Goal: Information Seeking & Learning: Understand process/instructions

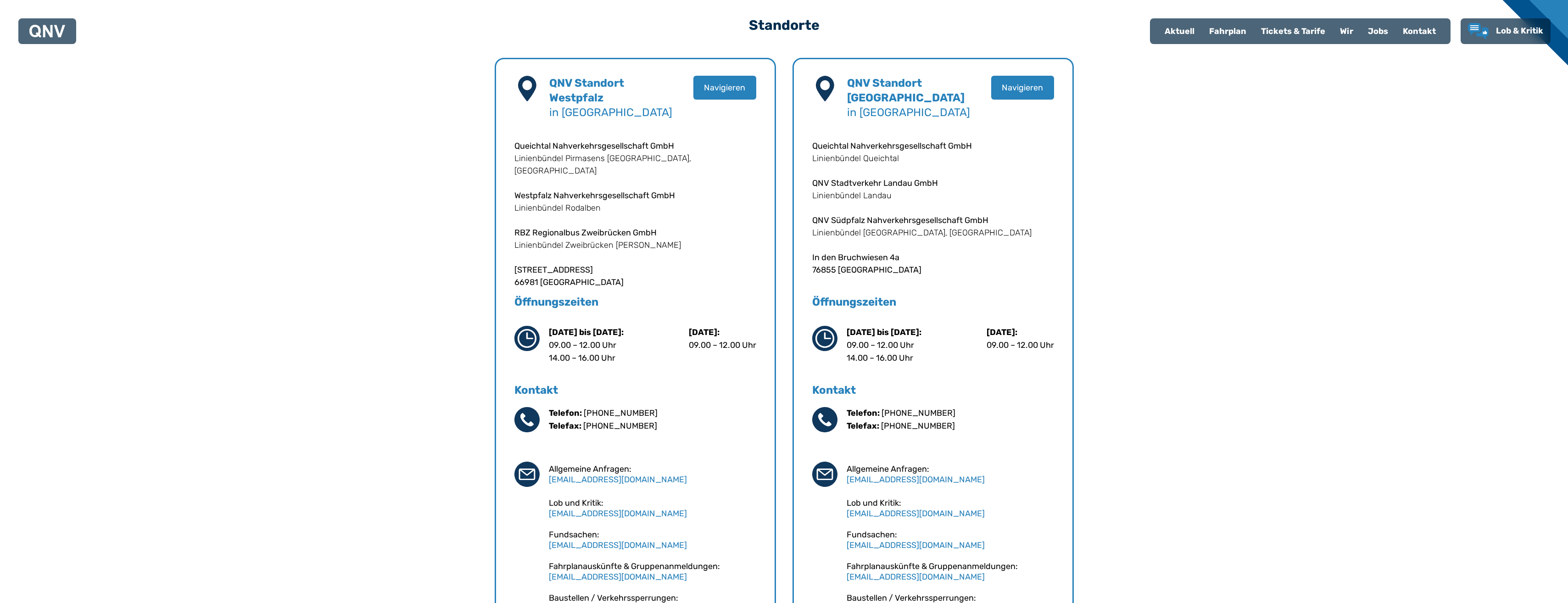
scroll to position [377, 0]
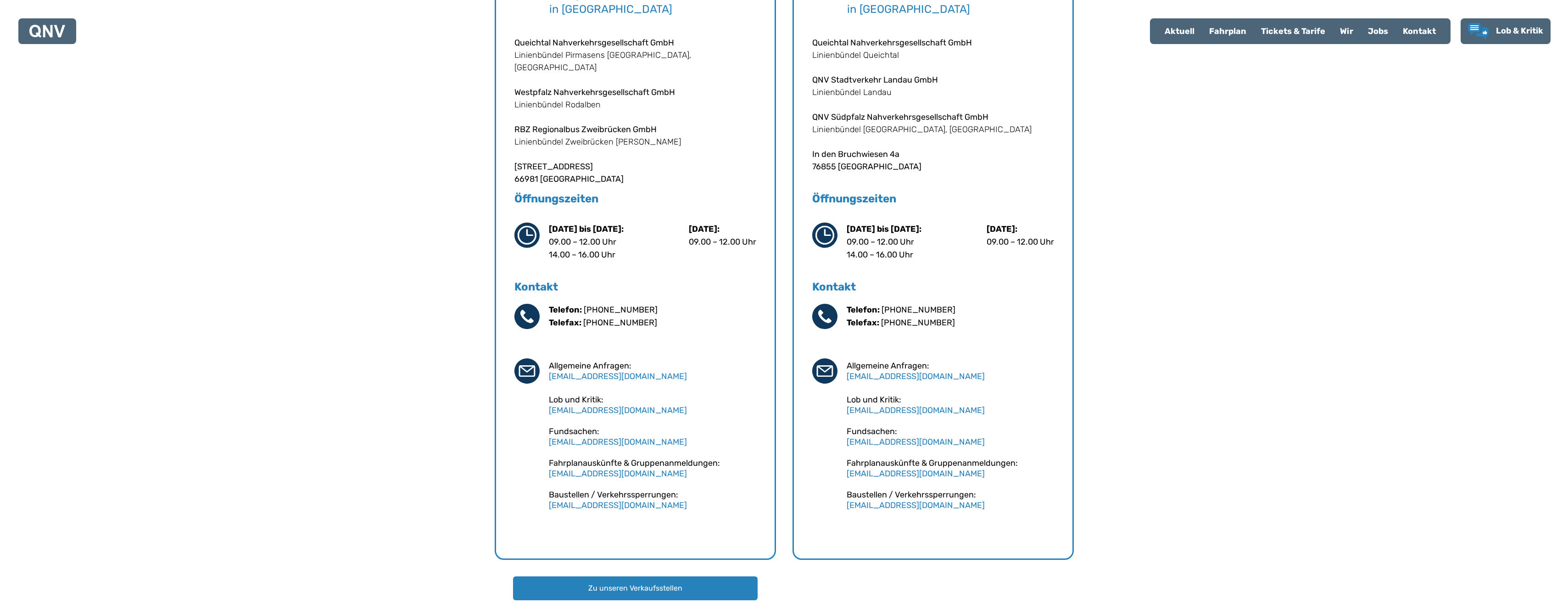
click at [1224, 36] on div "Fahrplan" at bounding box center [1228, 31] width 52 height 24
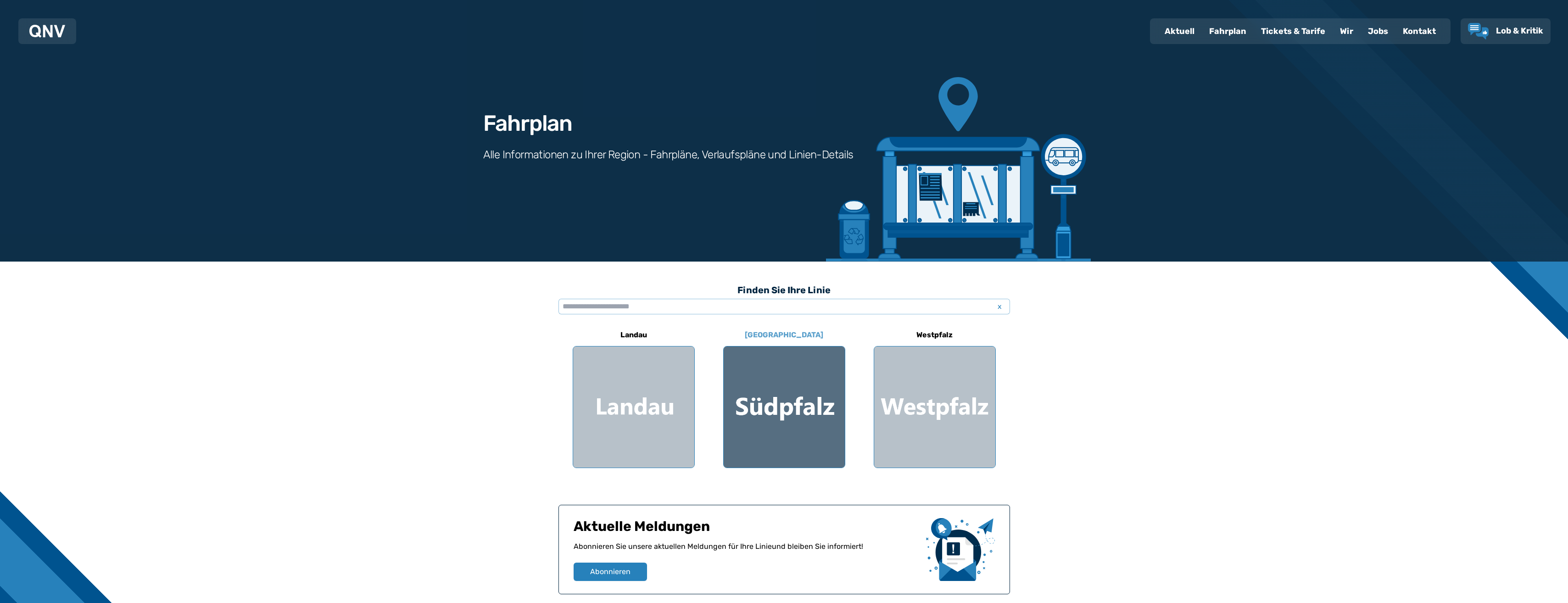
click at [776, 419] on div at bounding box center [784, 407] width 121 height 121
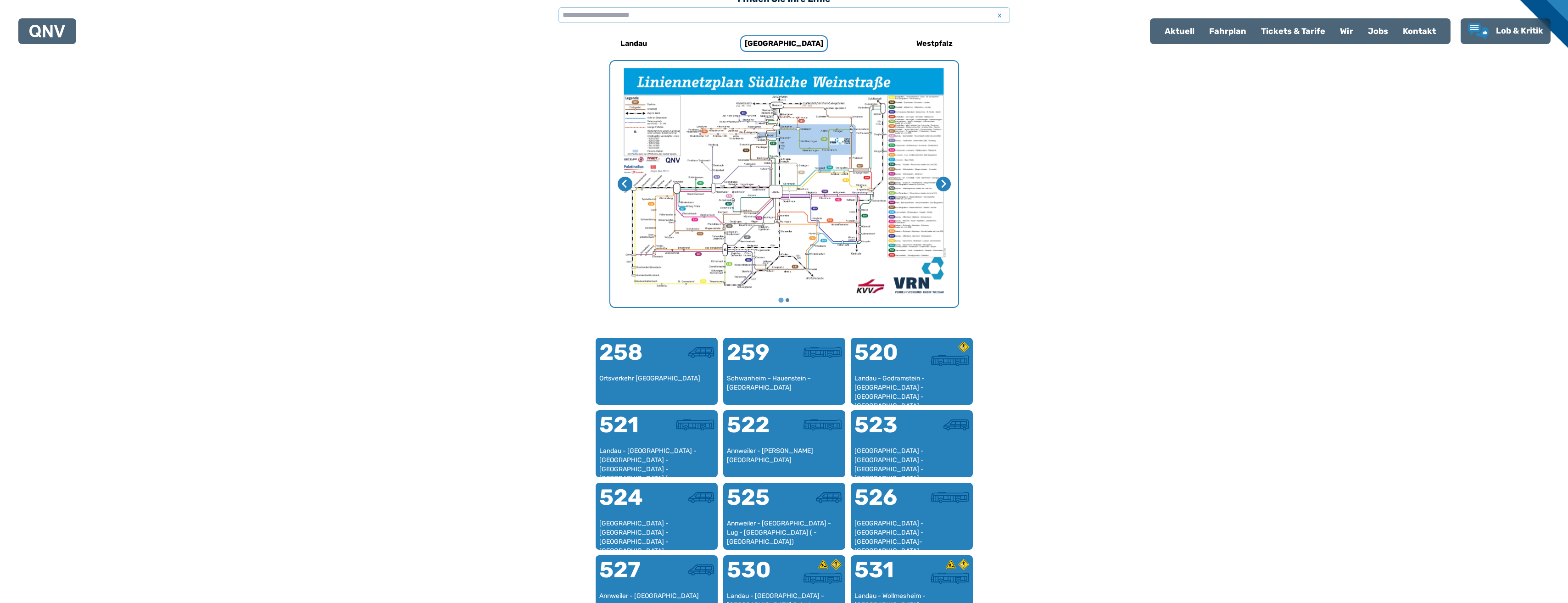
scroll to position [294, 0]
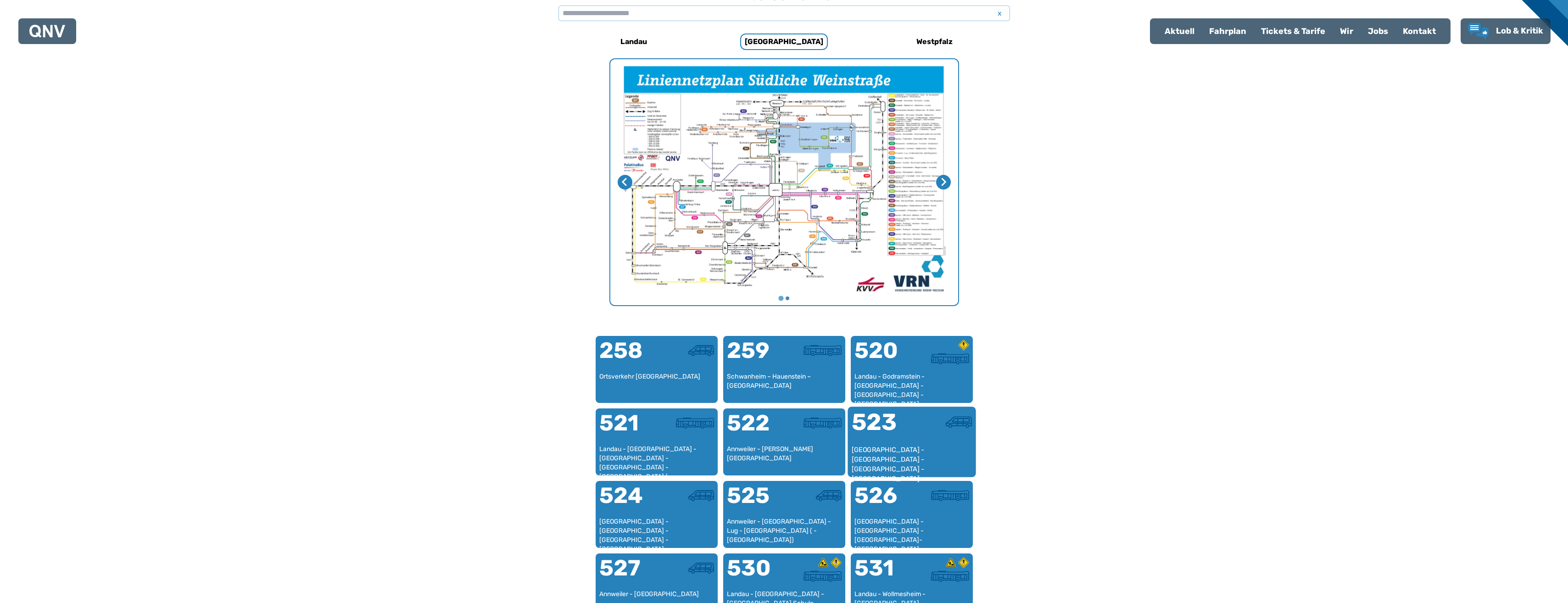
click at [891, 444] on div "523" at bounding box center [881, 428] width 60 height 34
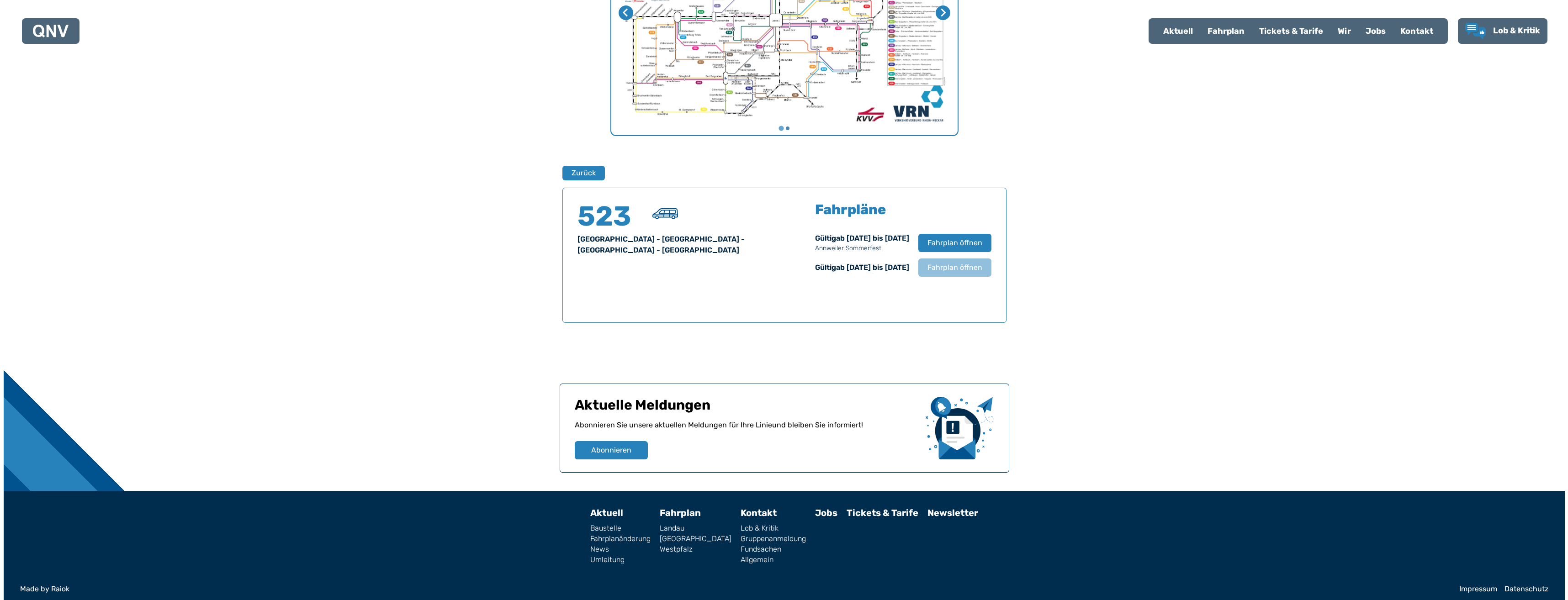
scroll to position [477, 0]
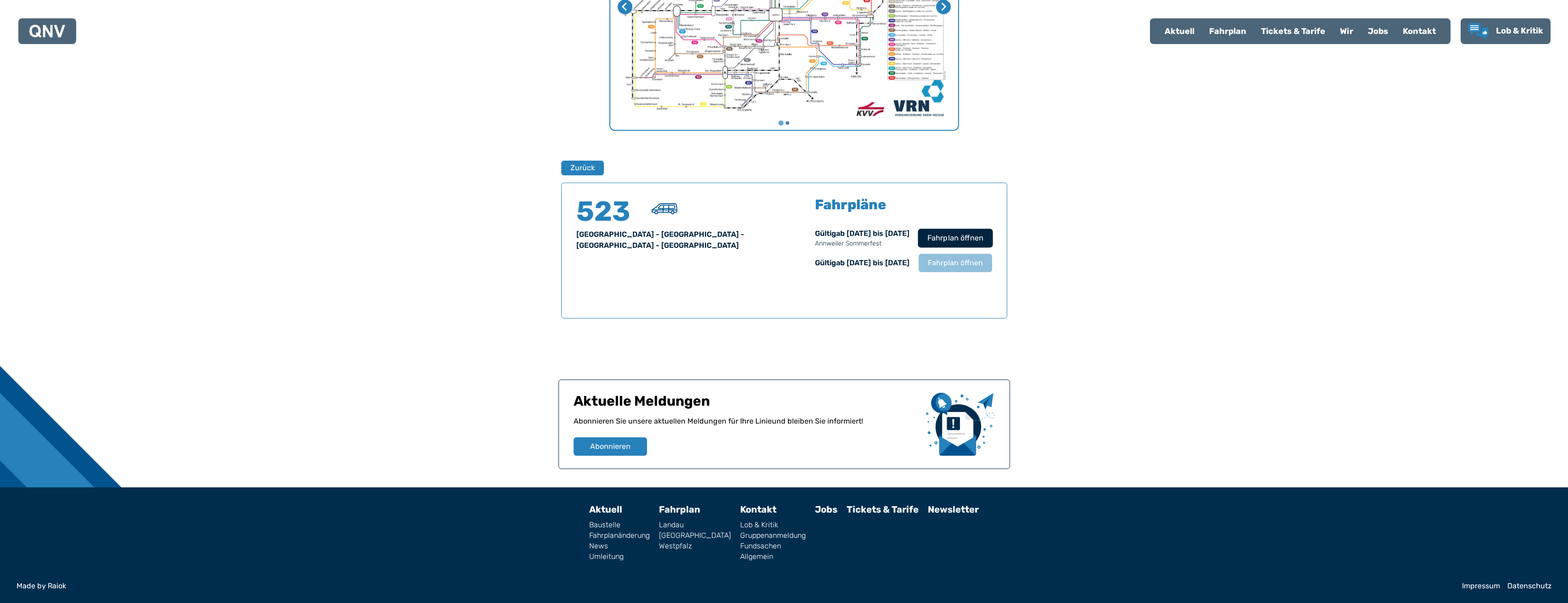
click at [959, 234] on span "Fahrplan öffnen" at bounding box center [955, 239] width 56 height 11
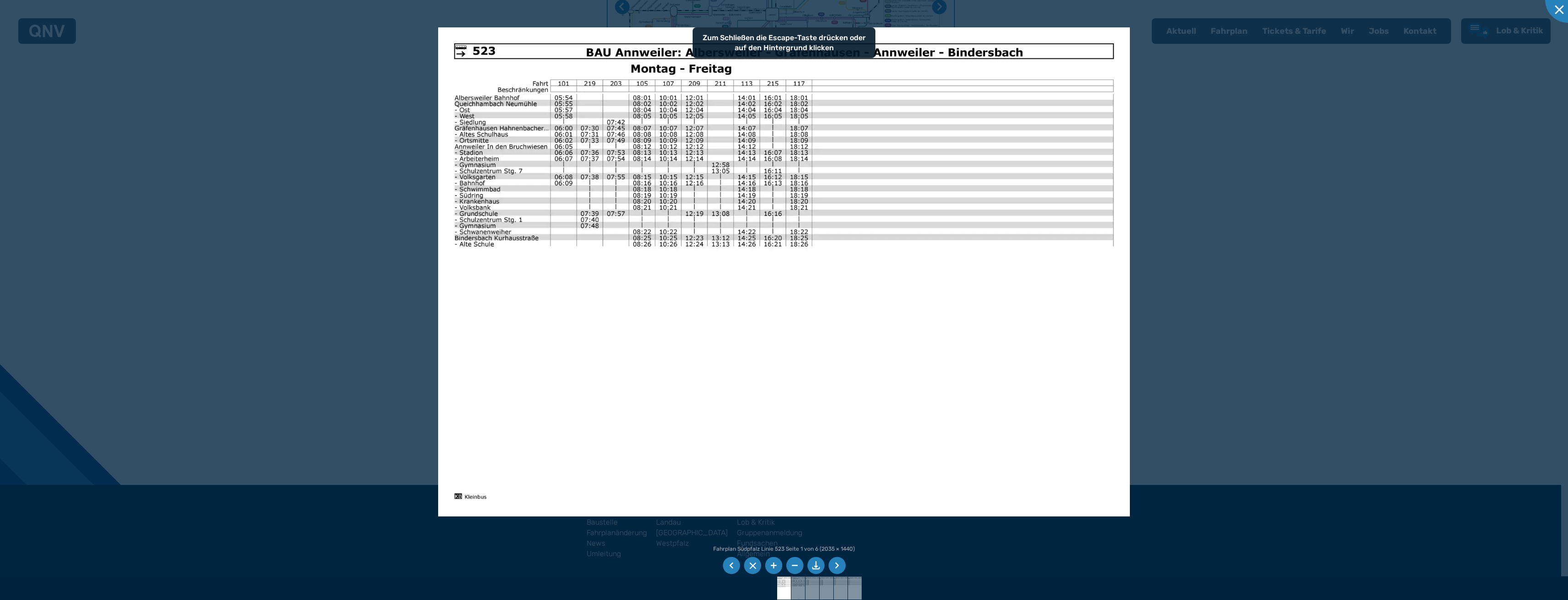
click at [844, 567] on li at bounding box center [837, 566] width 18 height 18
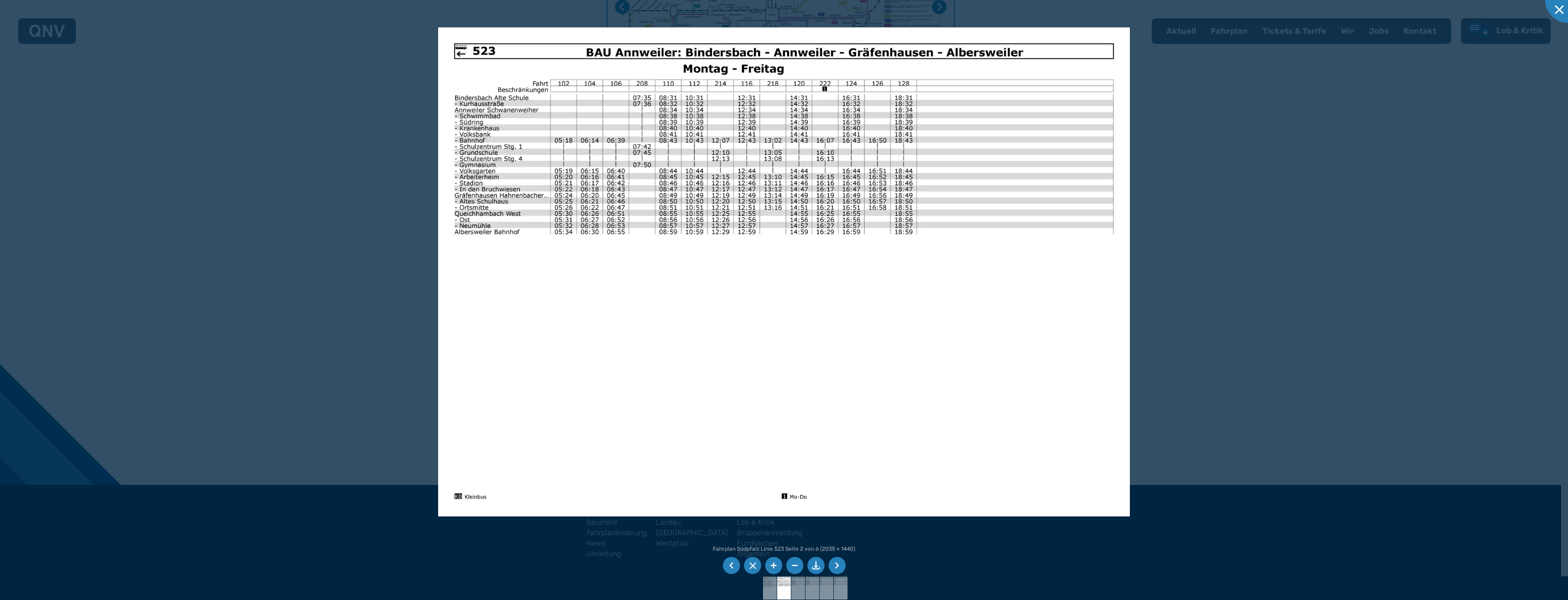
click at [733, 567] on li at bounding box center [731, 566] width 18 height 18
